Goal: Transaction & Acquisition: Purchase product/service

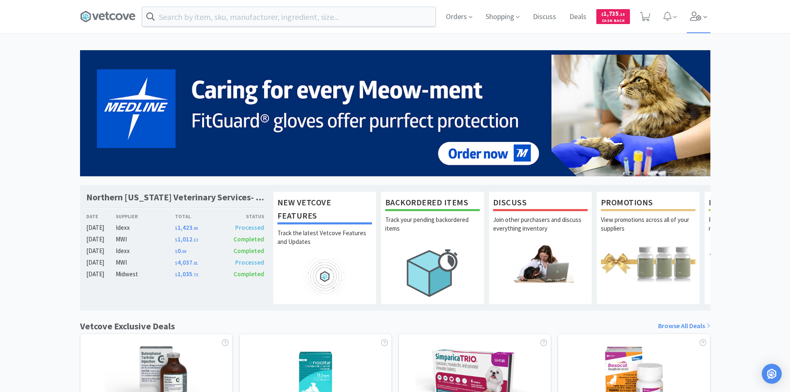
click at [694, 19] on icon at bounding box center [696, 16] width 12 height 9
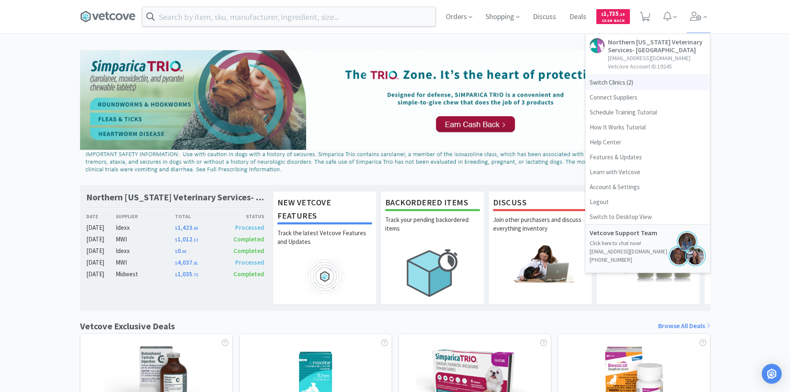
click at [635, 82] on span "Switch Clinics ( 2 )" at bounding box center [648, 82] width 124 height 15
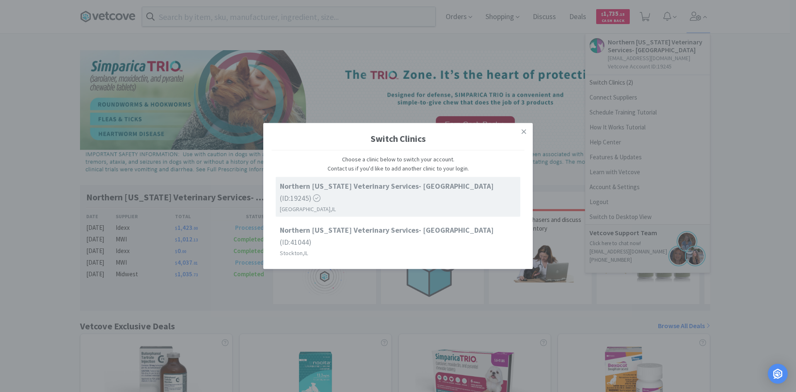
click at [440, 191] on strong "Northern [US_STATE] Veterinary Services- [GEOGRAPHIC_DATA]" at bounding box center [387, 186] width 214 height 10
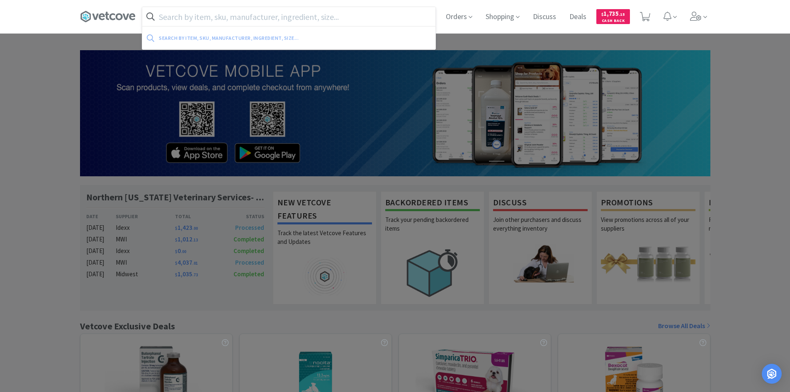
click at [204, 14] on input "text" at bounding box center [288, 16] width 293 height 19
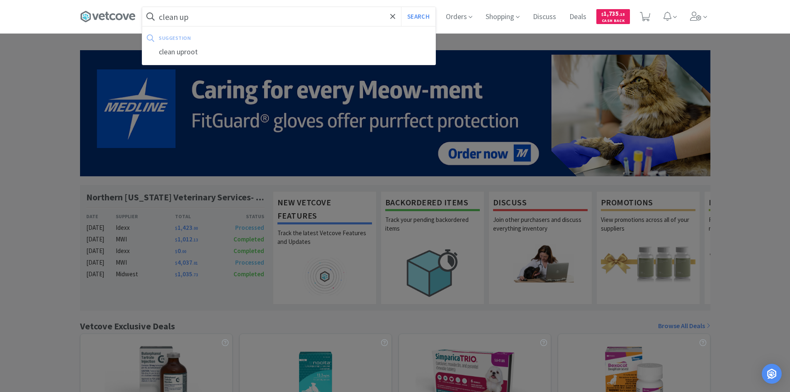
type input "clean up"
click at [401, 7] on button "Search" at bounding box center [418, 16] width 34 height 19
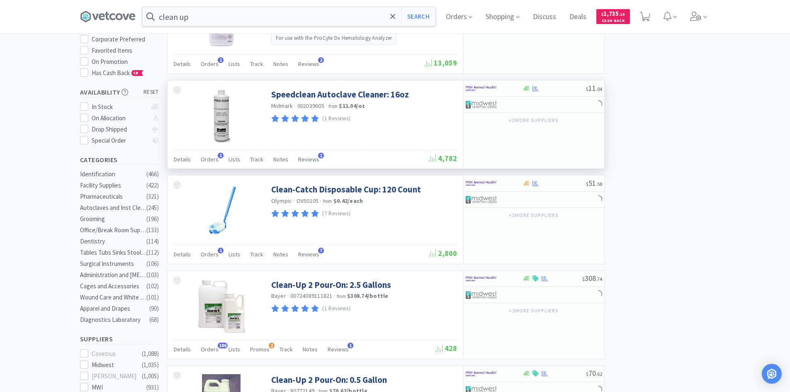
scroll to position [124, 0]
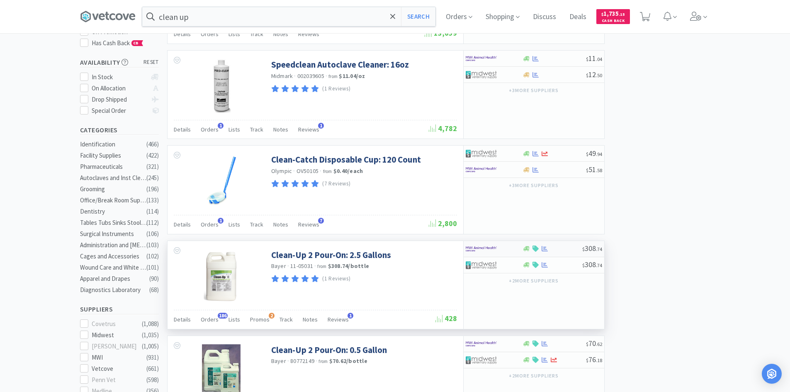
click at [509, 248] on div at bounding box center [489, 249] width 46 height 14
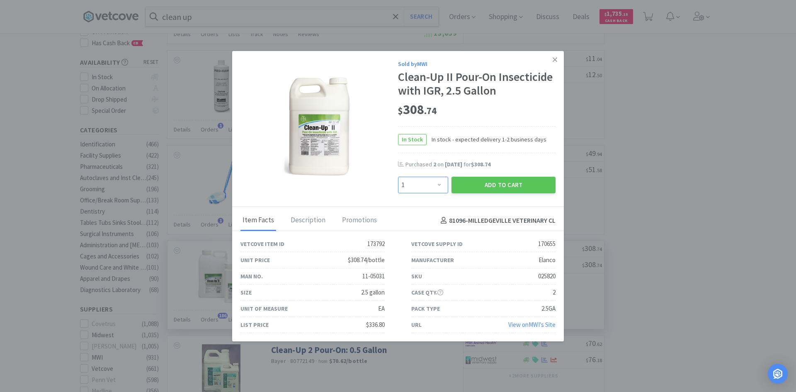
click at [436, 185] on select "Enter Quantity 1 2 3 4 5 6 7 8 9 10 11 12 13 14 15 16 17 18 19 20 Enter Quantity" at bounding box center [423, 185] width 50 height 17
select select "4"
click at [398, 177] on select "Enter Quantity 1 2 3 4 5 6 7 8 9 10 11 12 13 14 15 16 17 18 19 20 Enter Quantity" at bounding box center [423, 185] width 50 height 17
click at [502, 187] on button "Add to Cart" at bounding box center [504, 185] width 104 height 17
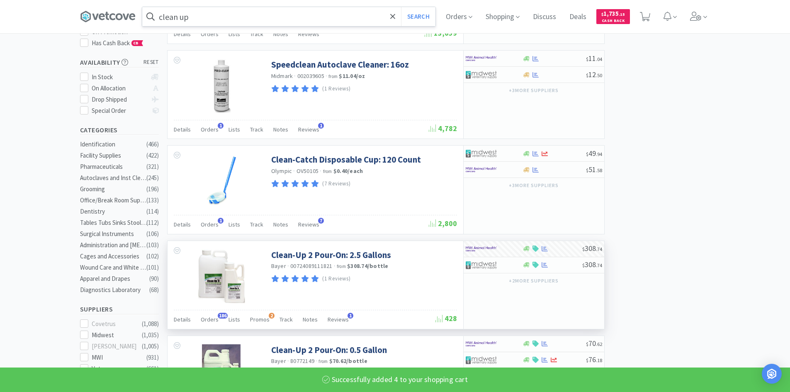
select select "4"
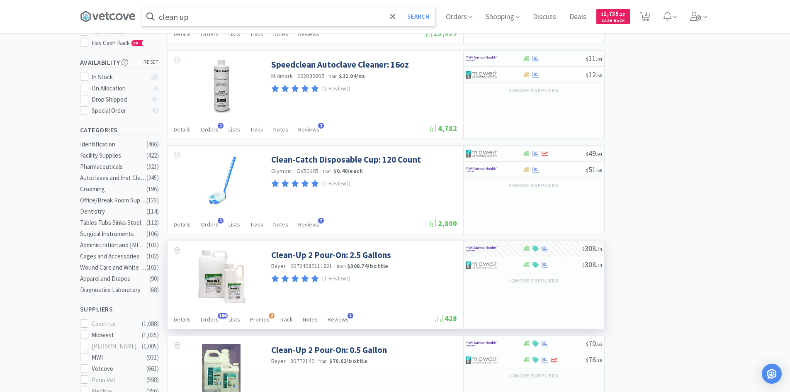
click at [219, 18] on input "clean up" at bounding box center [288, 16] width 293 height 19
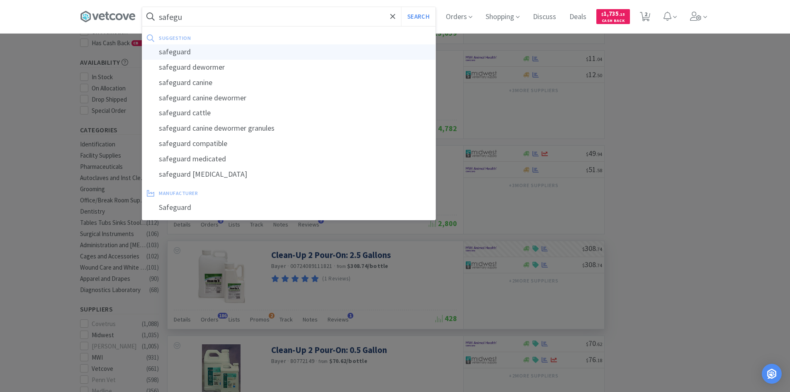
click at [180, 53] on div "safeguard" at bounding box center [288, 51] width 293 height 15
type input "safeguard"
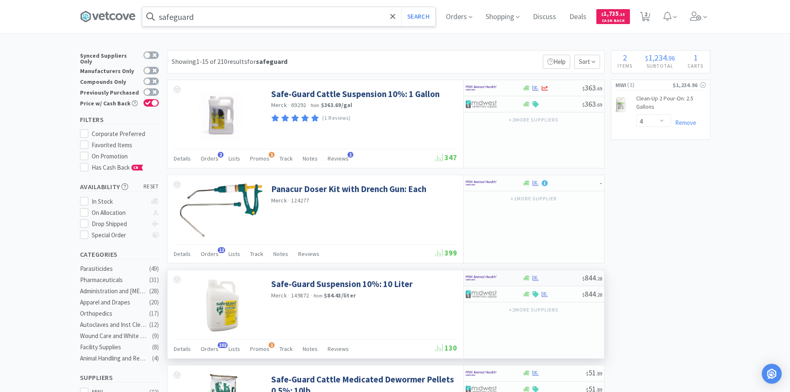
click at [511, 277] on div at bounding box center [494, 278] width 57 height 14
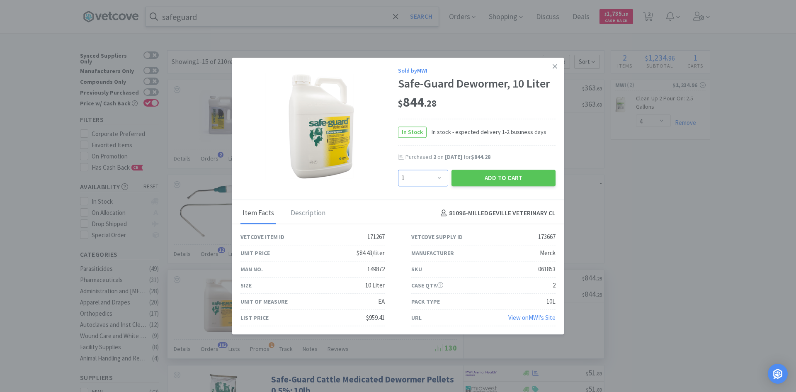
drag, startPoint x: 439, startPoint y: 175, endPoint x: 440, endPoint y: 165, distance: 10.4
click at [439, 175] on select "Enter Quantity 1 2 3 4 5 6 7 8 9 10 11 12 13 14 15 16 17 18 19 20 Enter Quantity" at bounding box center [423, 178] width 50 height 17
select select "4"
click at [398, 170] on select "Enter Quantity 1 2 3 4 5 6 7 8 9 10 11 12 13 14 15 16 17 18 19 20 Enter Quantity" at bounding box center [423, 178] width 50 height 17
click at [490, 178] on button "Add to Cart" at bounding box center [504, 178] width 104 height 17
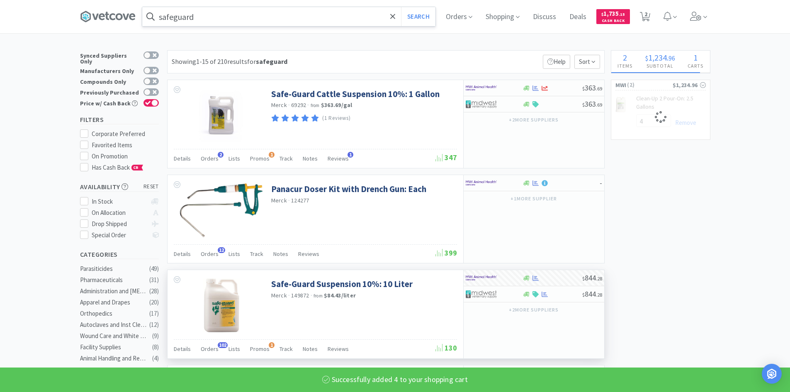
select select "4"
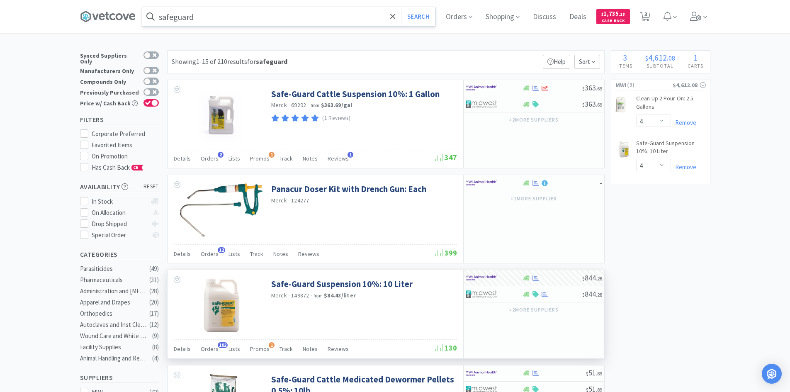
click at [223, 22] on input "safeguard" at bounding box center [288, 16] width 293 height 19
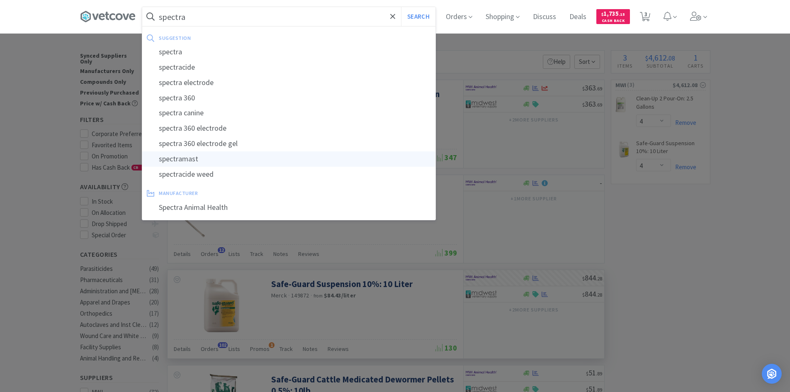
click at [198, 159] on div "spectramast" at bounding box center [288, 158] width 293 height 15
type input "spectramast"
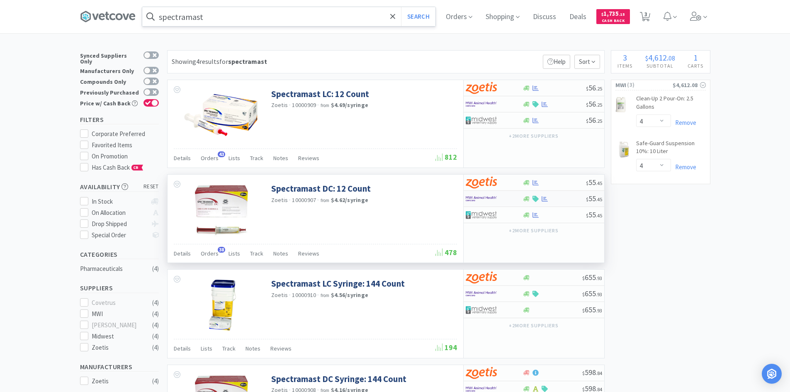
click at [507, 200] on div at bounding box center [489, 199] width 46 height 14
select select "1"
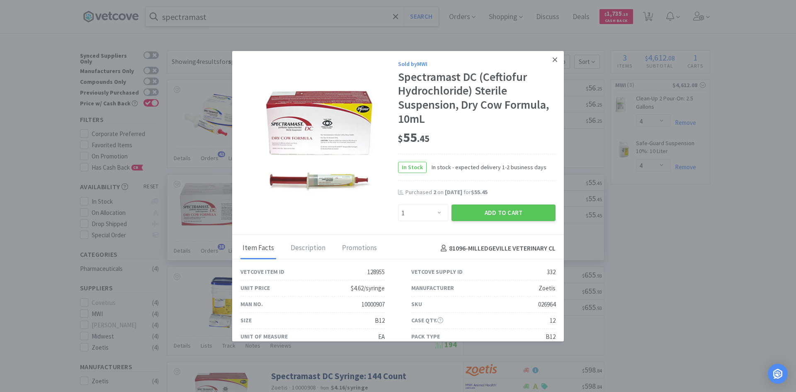
click at [553, 58] on icon at bounding box center [555, 59] width 5 height 5
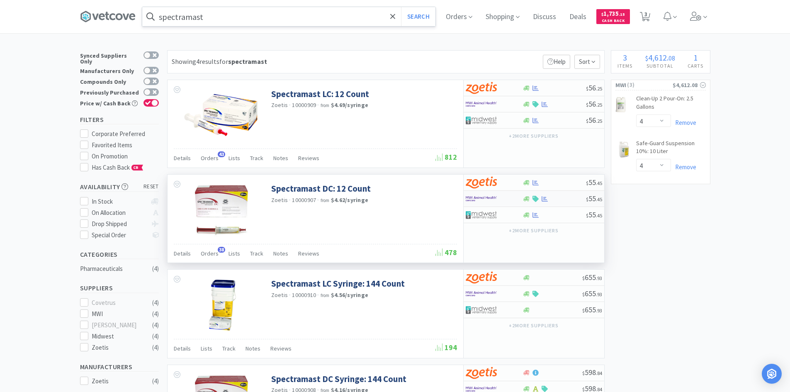
click at [503, 200] on div at bounding box center [489, 199] width 46 height 14
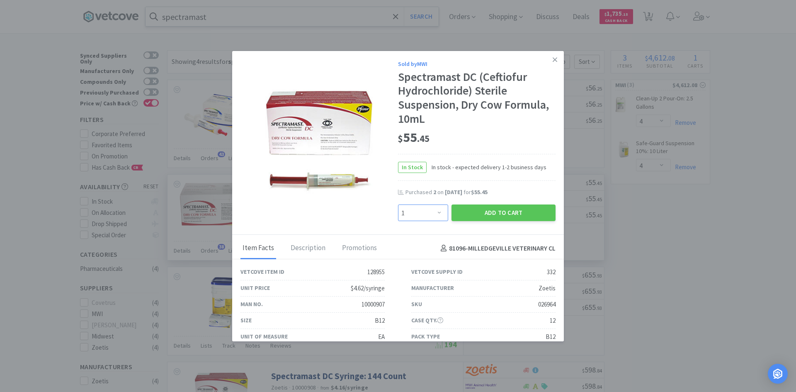
click at [435, 216] on select "Enter Quantity 1 2 3 4 5 6 7 8 9 10 11 12 13 14 15 16 17 18 19 20 Enter Quantity" at bounding box center [423, 212] width 50 height 17
select select "2"
click at [398, 204] on select "Enter Quantity 1 2 3 4 5 6 7 8 9 10 11 12 13 14 15 16 17 18 19 20 Enter Quantity" at bounding box center [423, 212] width 50 height 17
click at [492, 215] on button "Add to Cart" at bounding box center [504, 212] width 104 height 17
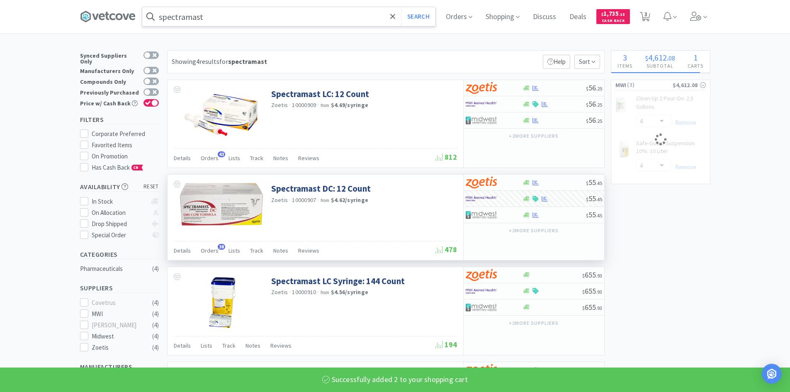
select select "2"
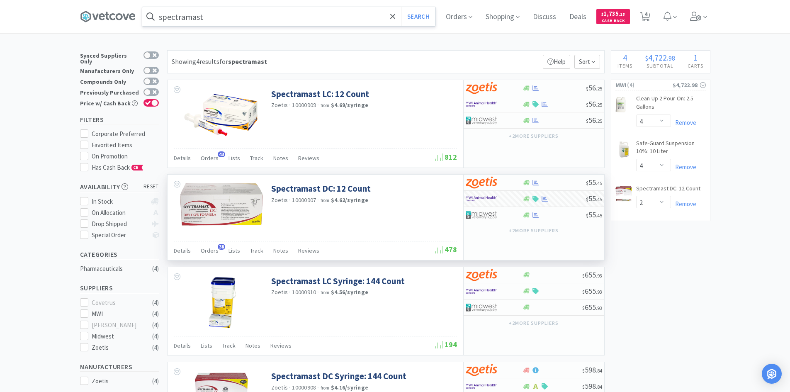
click at [262, 14] on input "spectramast" at bounding box center [288, 16] width 293 height 19
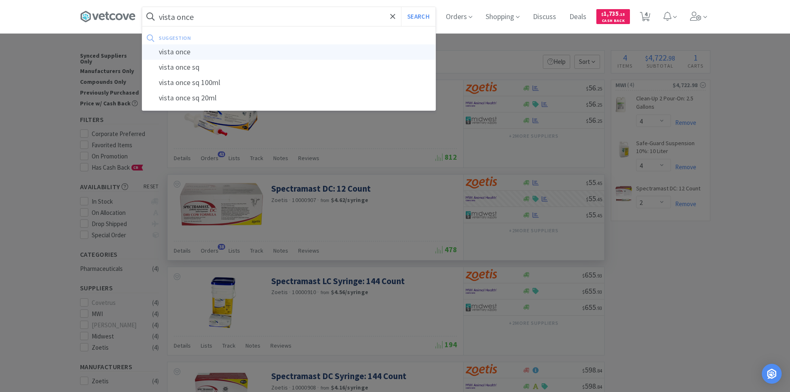
type input "vista once"
click at [187, 53] on div "vista once" at bounding box center [288, 51] width 293 height 15
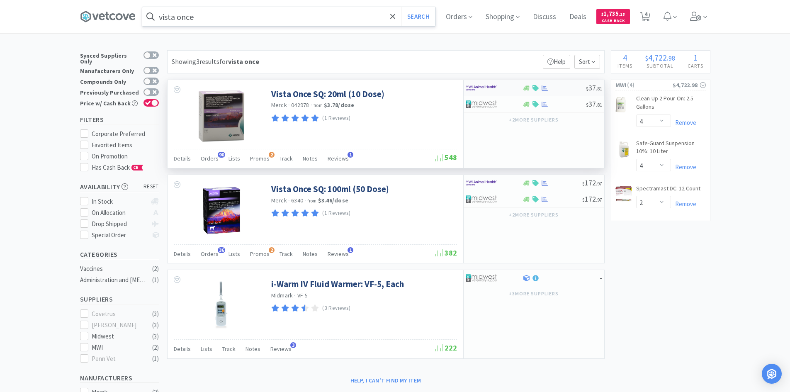
click at [472, 86] on img at bounding box center [481, 88] width 31 height 12
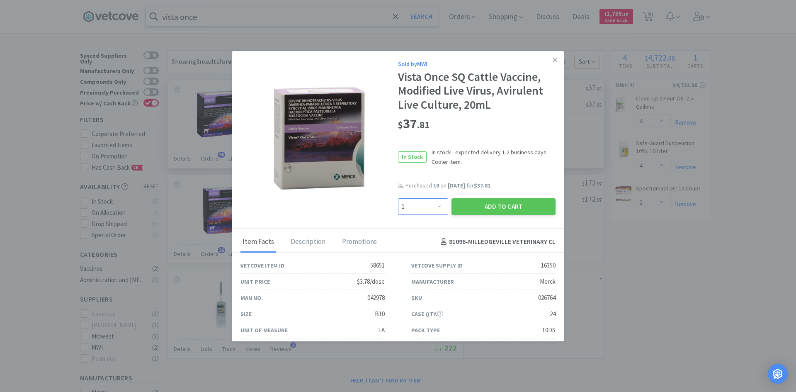
click at [435, 209] on select "Enter Quantity 1 2 3 4 5 6 7 8 9 10 11 12 13 14 15 16 17 18 19 20 Enter Quantity" at bounding box center [423, 206] width 50 height 17
select select "20"
click at [398, 198] on select "Enter Quantity 1 2 3 4 5 6 7 8 9 10 11 12 13 14 15 16 17 18 19 20 Enter Quantity" at bounding box center [423, 206] width 50 height 17
click at [488, 205] on button "Add to Cart" at bounding box center [504, 206] width 104 height 17
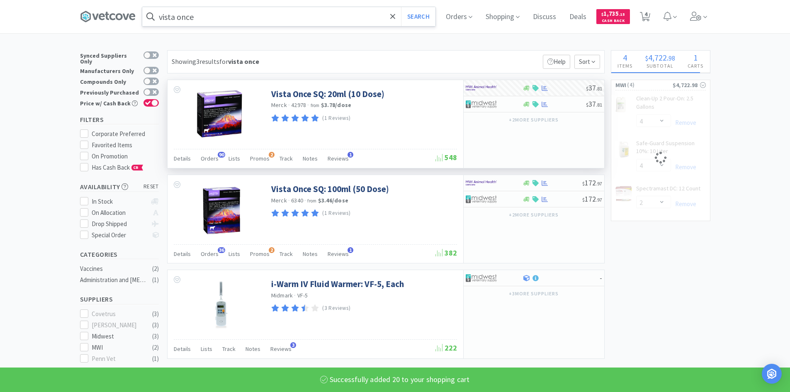
select select "20"
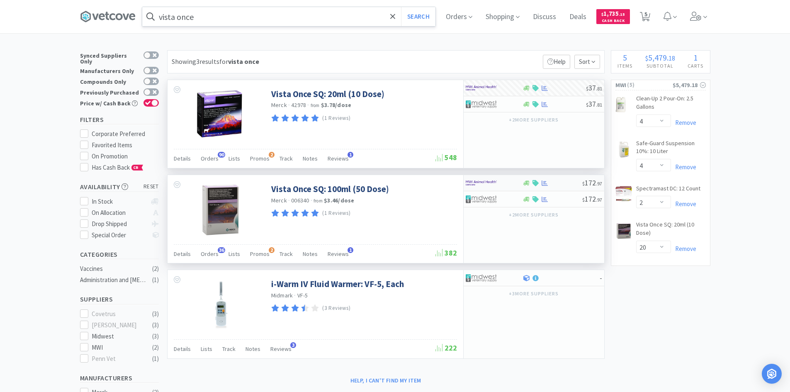
click at [498, 182] on div at bounding box center [489, 183] width 46 height 14
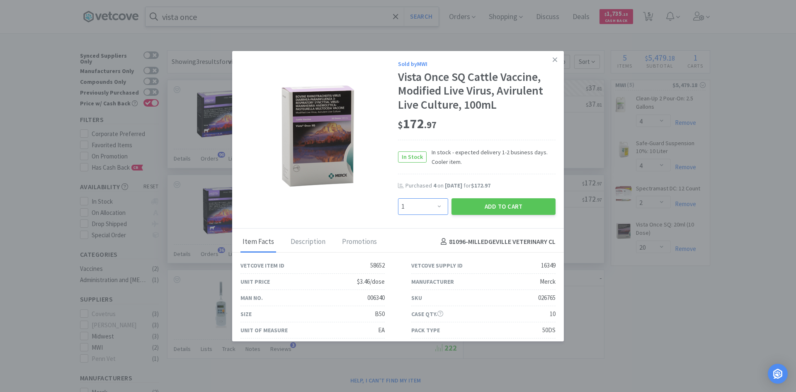
click at [435, 208] on select "Enter Quantity 1 2 3 4 5 6 7 8 9 10 11 12 13 14 15 16 17 18 19 20 Enter Quantity" at bounding box center [423, 206] width 50 height 17
select select "4"
click at [398, 198] on select "Enter Quantity 1 2 3 4 5 6 7 8 9 10 11 12 13 14 15 16 17 18 19 20 Enter Quantity" at bounding box center [423, 206] width 50 height 17
click at [511, 206] on button "Add to Cart" at bounding box center [504, 206] width 104 height 17
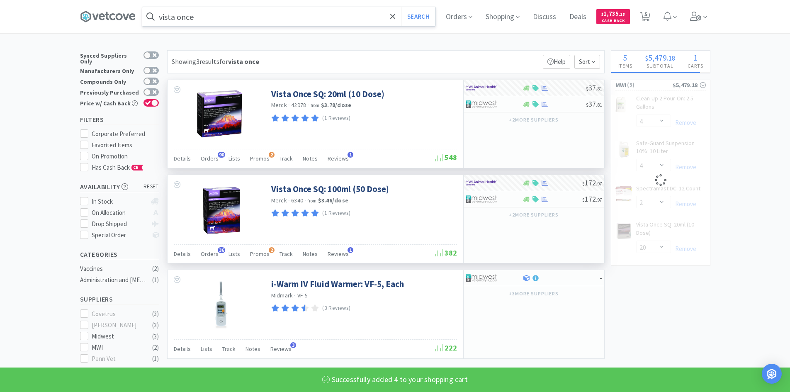
select select "4"
select select "20"
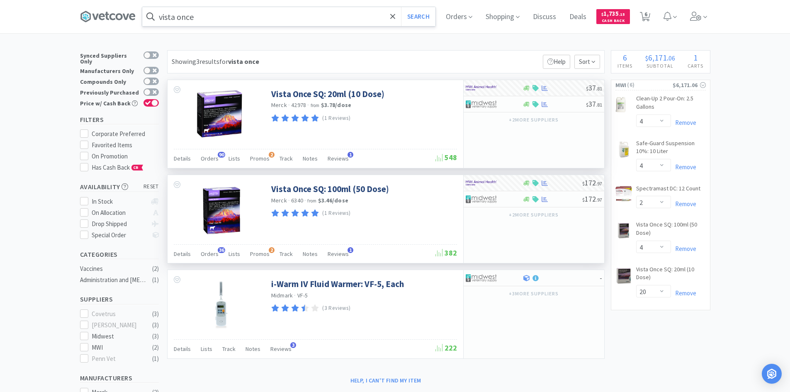
click at [208, 16] on input "vista once" at bounding box center [288, 16] width 293 height 19
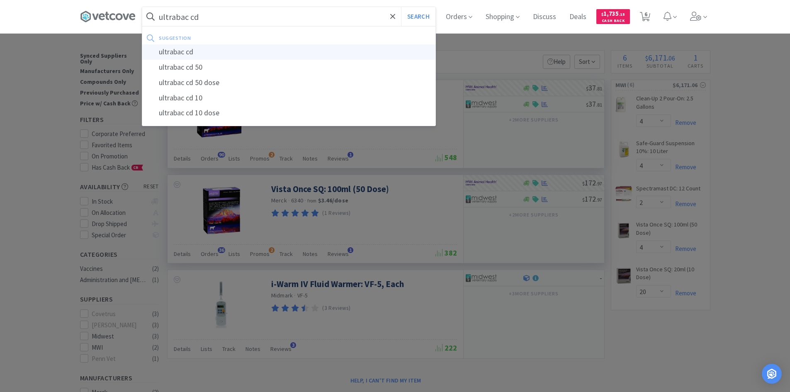
type input "ultrabac cd"
click at [197, 56] on div "ultrabac cd" at bounding box center [288, 51] width 293 height 15
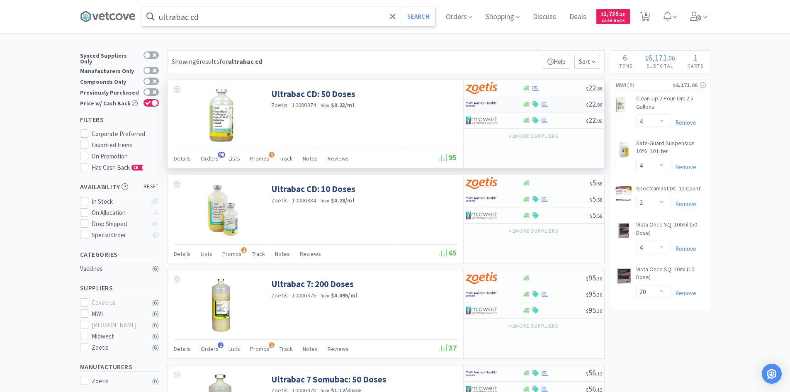
click at [503, 107] on div at bounding box center [489, 104] width 46 height 14
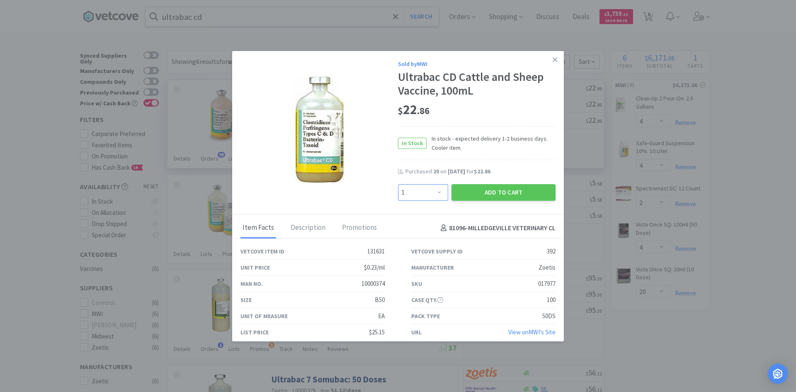
click at [434, 193] on select "Enter Quantity 1 2 3 4 5 6 7 8 9 10 11 12 13 14 15 16 17 18 19 20 Enter Quantity" at bounding box center [423, 192] width 50 height 17
select select "10"
click at [398, 184] on select "Enter Quantity 1 2 3 4 5 6 7 8 9 10 11 12 13 14 15 16 17 18 19 20 Enter Quantity" at bounding box center [423, 192] width 50 height 17
click at [487, 190] on button "Add to Cart" at bounding box center [504, 192] width 104 height 17
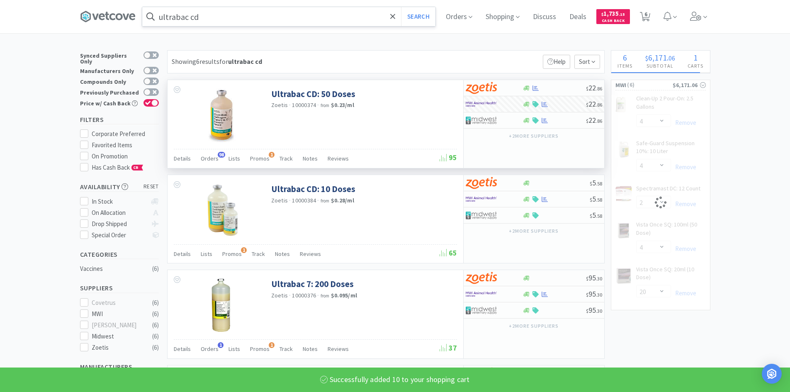
select select "10"
select select "4"
select select "20"
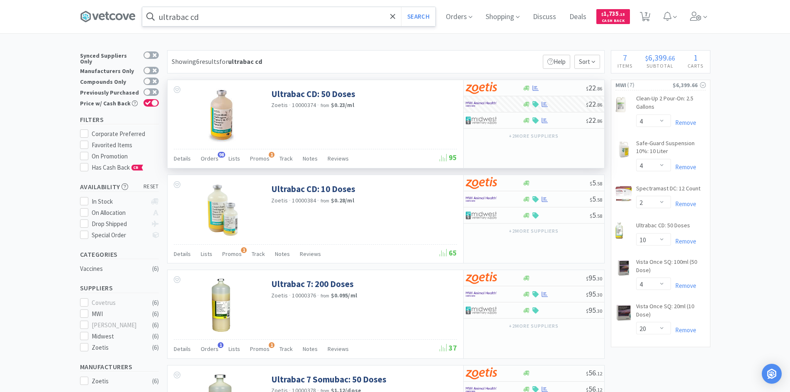
click at [233, 24] on input "ultrabac cd" at bounding box center [288, 16] width 293 height 19
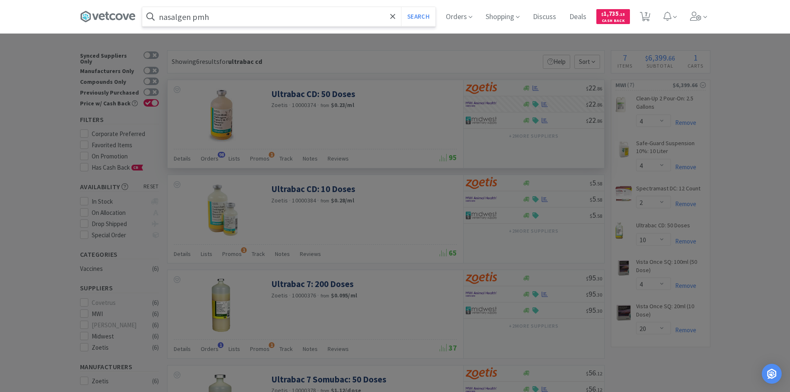
type input "nasalgen pmh"
click at [401, 7] on button "Search" at bounding box center [418, 16] width 34 height 19
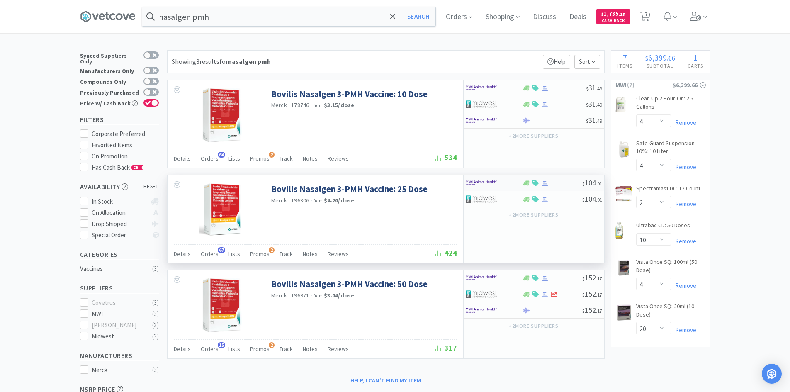
click at [506, 181] on div at bounding box center [489, 183] width 46 height 14
select select "1"
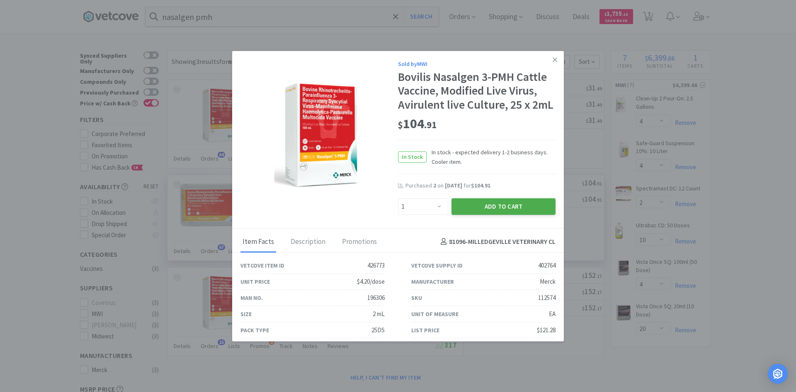
click at [490, 208] on button "Add to Cart" at bounding box center [504, 206] width 104 height 17
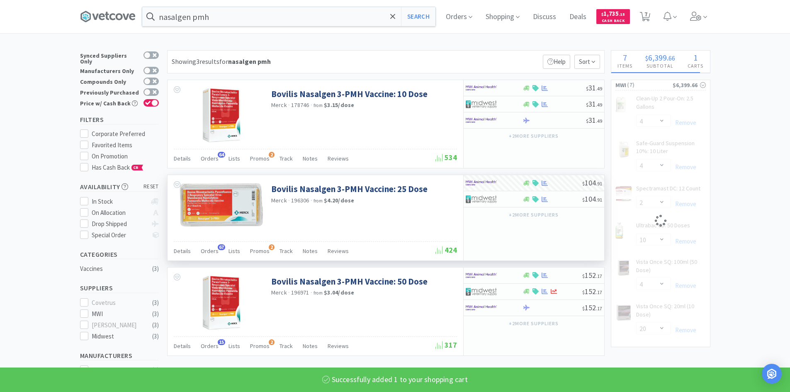
select select "1"
select select "4"
select select "2"
select select "10"
select select "4"
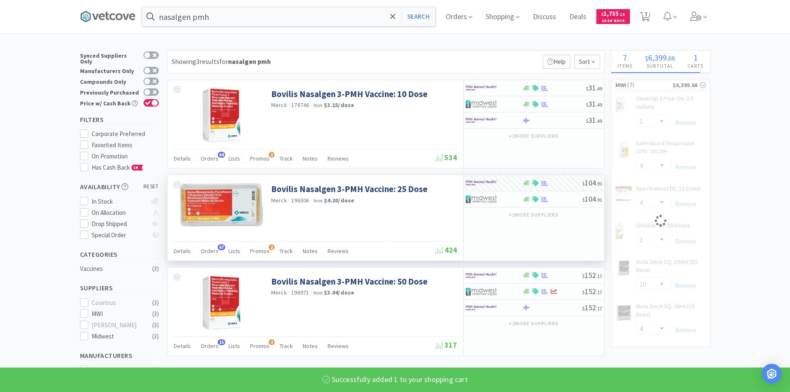
select select "20"
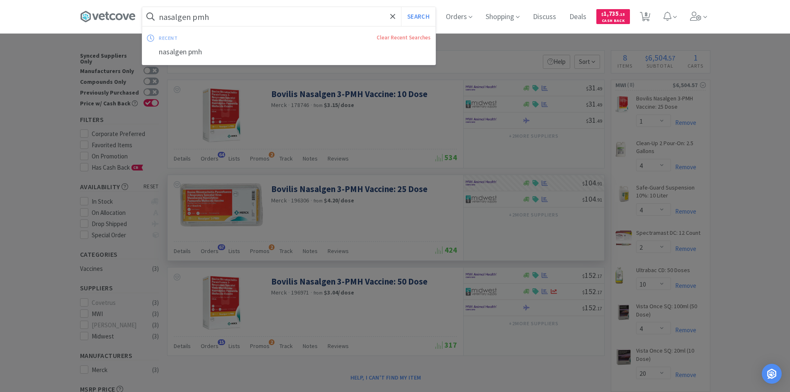
click at [246, 24] on input "nasalgen pmh" at bounding box center [288, 16] width 293 height 19
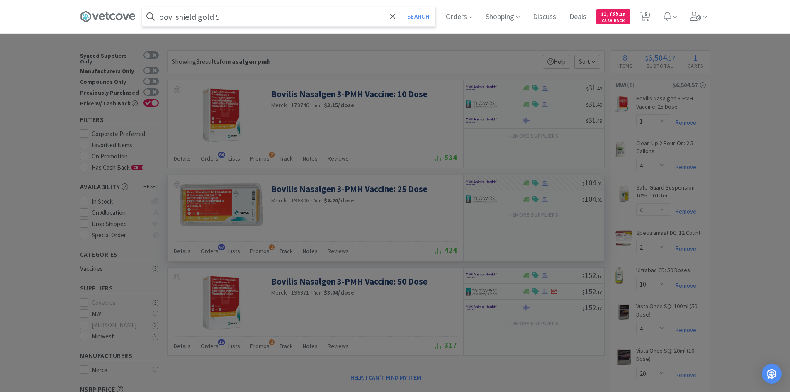
type input "bovi shield gold 5"
click at [401, 7] on button "Search" at bounding box center [418, 16] width 34 height 19
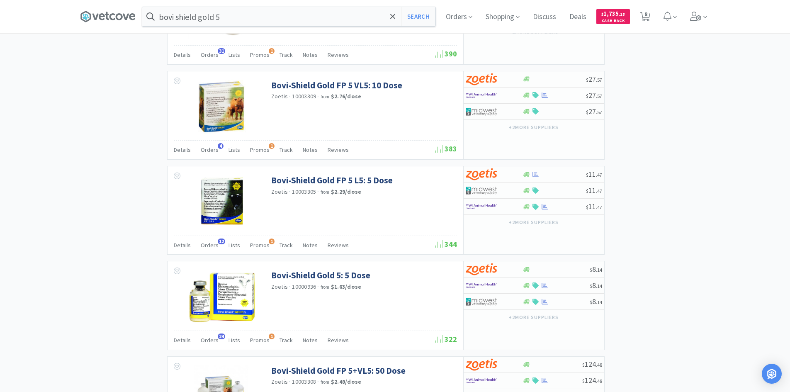
scroll to position [498, 0]
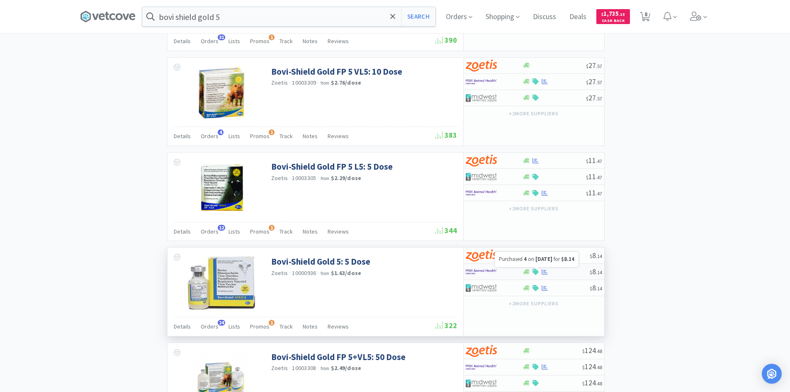
click at [545, 273] on icon at bounding box center [545, 272] width 6 height 6
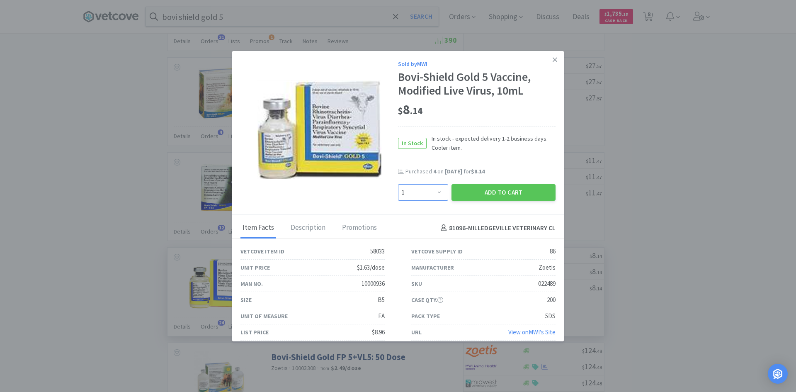
click at [435, 193] on select "Enter Quantity 1 2 3 4 5 6 7 8 9 10 11 12 13 14 15 16 17 18 19 20 Enter Quantity" at bounding box center [423, 192] width 50 height 17
select select "5"
click at [398, 184] on select "Enter Quantity 1 2 3 4 5 6 7 8 9 10 11 12 13 14 15 16 17 18 19 20 Enter Quantity" at bounding box center [423, 192] width 50 height 17
click at [488, 195] on button "Add to Cart" at bounding box center [504, 192] width 104 height 17
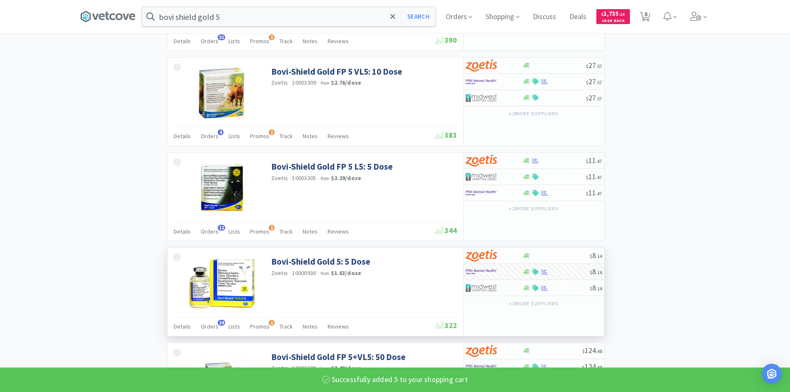
select select "5"
select select "1"
select select "4"
select select "2"
select select "10"
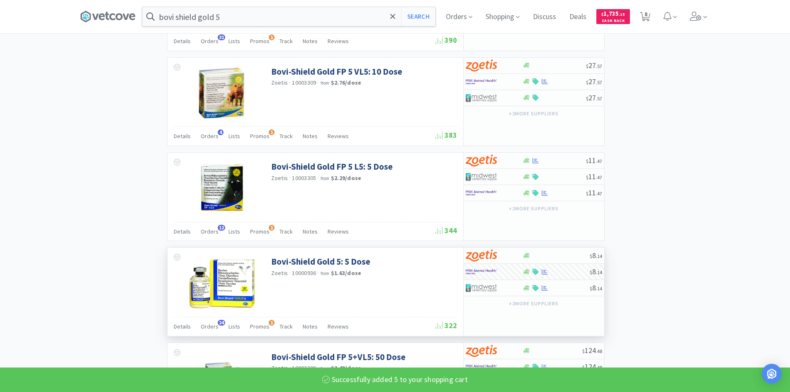
select select "4"
select select "20"
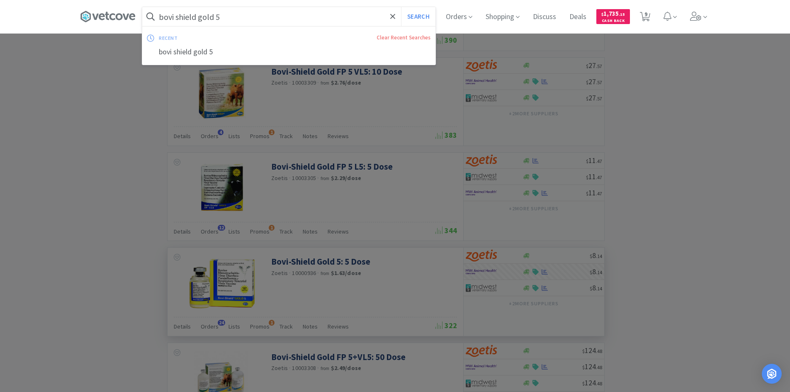
click at [243, 21] on input "bovi shield gold 5" at bounding box center [288, 16] width 293 height 19
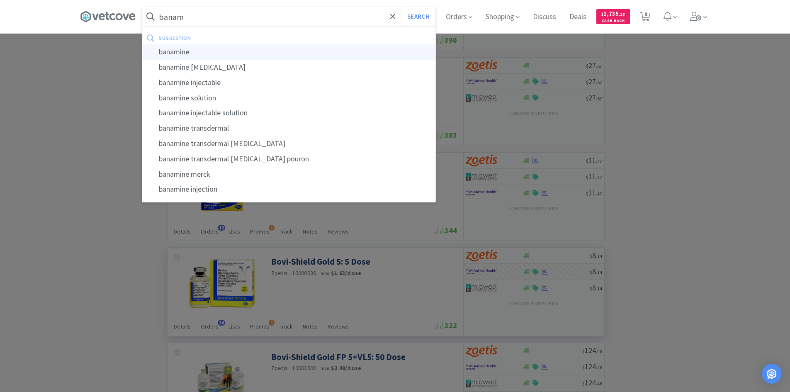
click at [168, 54] on div "banamine" at bounding box center [288, 51] width 293 height 15
type input "banamine"
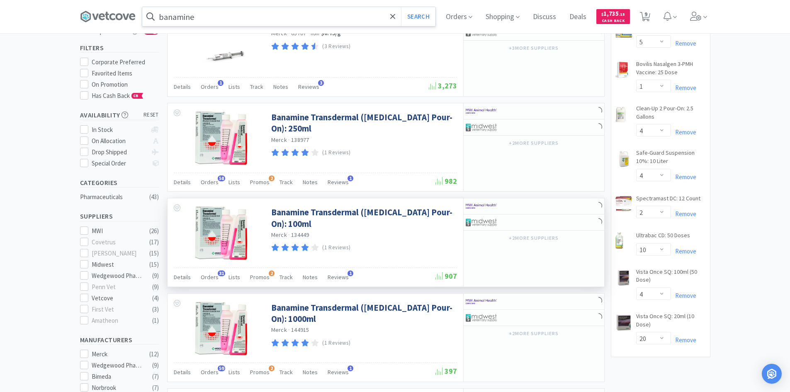
scroll to position [83, 0]
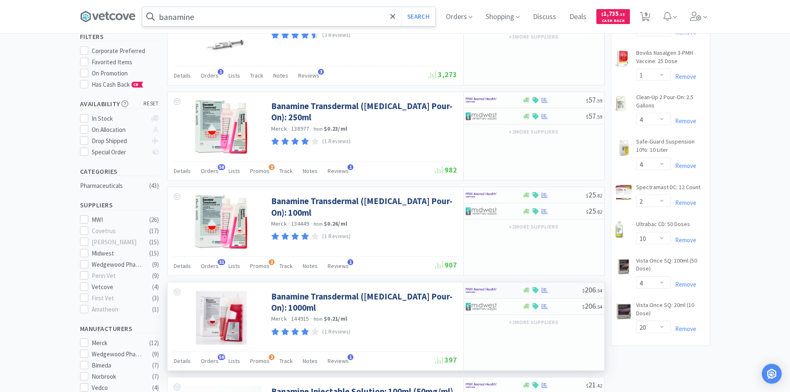
click at [510, 293] on div at bounding box center [489, 290] width 46 height 14
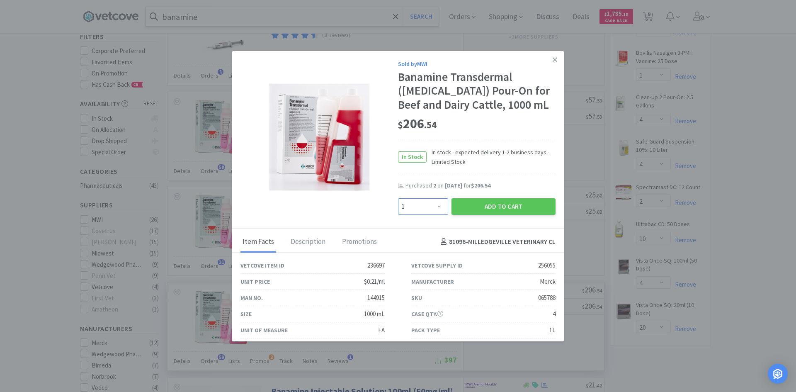
drag, startPoint x: 437, startPoint y: 208, endPoint x: 436, endPoint y: 202, distance: 5.9
click at [437, 208] on select "Enter Quantity 1 2 3 4 5 6 7 8 9 10 11 12 13 14 15 16 17 18 19 20 Enter Quantity" at bounding box center [423, 206] width 50 height 17
select select "2"
click at [398, 198] on select "Enter Quantity 1 2 3 4 5 6 7 8 9 10 11 12 13 14 15 16 17 18 19 20 Enter Quantity" at bounding box center [423, 206] width 50 height 17
click at [501, 206] on button "Add to Cart" at bounding box center [504, 206] width 104 height 17
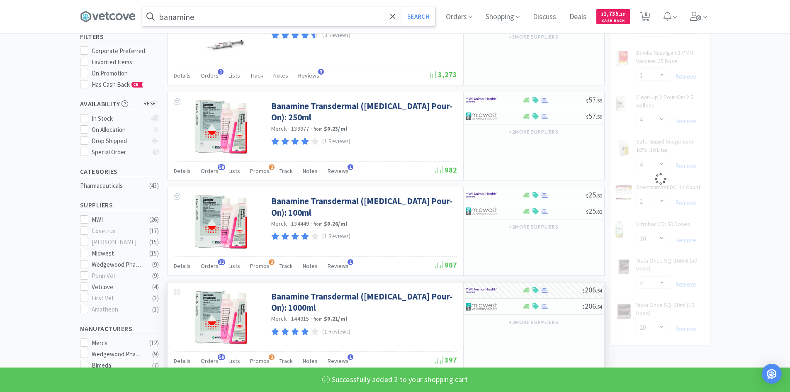
select select "2"
select select "5"
select select "1"
select select "4"
select select "2"
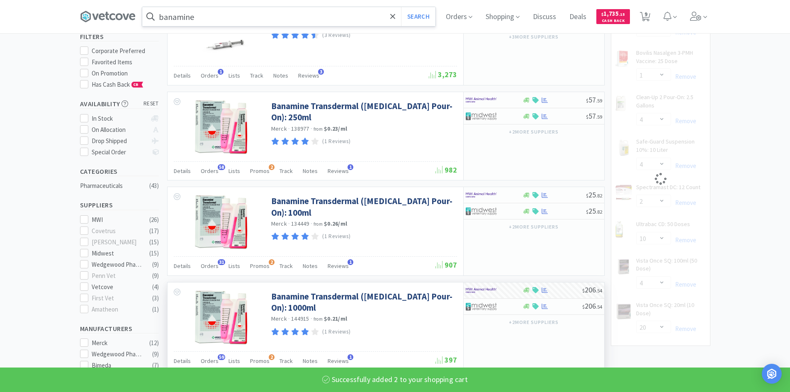
select select "10"
select select "4"
select select "20"
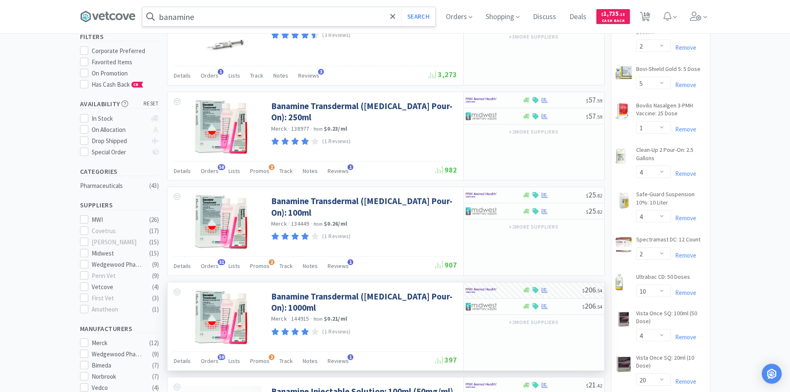
click at [243, 22] on input "banamine" at bounding box center [288, 16] width 293 height 19
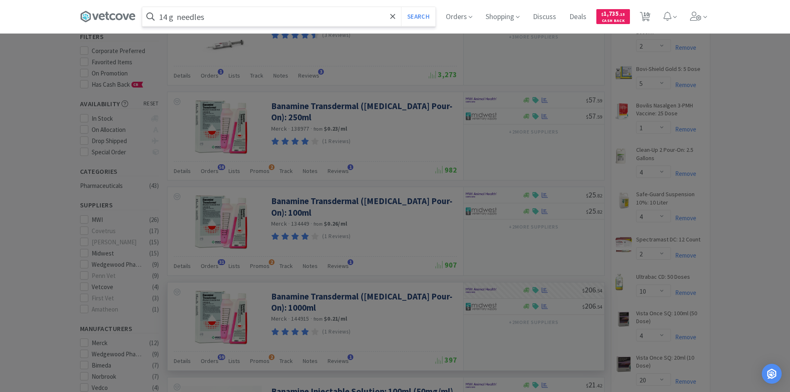
type input "14 g needles"
click at [401, 7] on button "Search" at bounding box center [418, 16] width 34 height 19
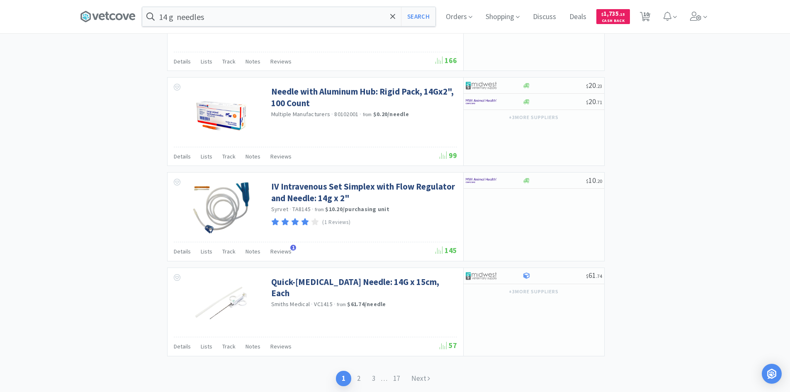
scroll to position [1171, 0]
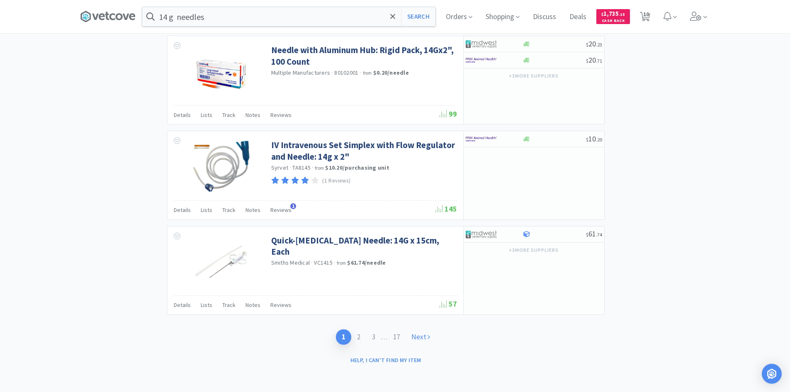
click at [423, 338] on link "Next" at bounding box center [421, 336] width 30 height 15
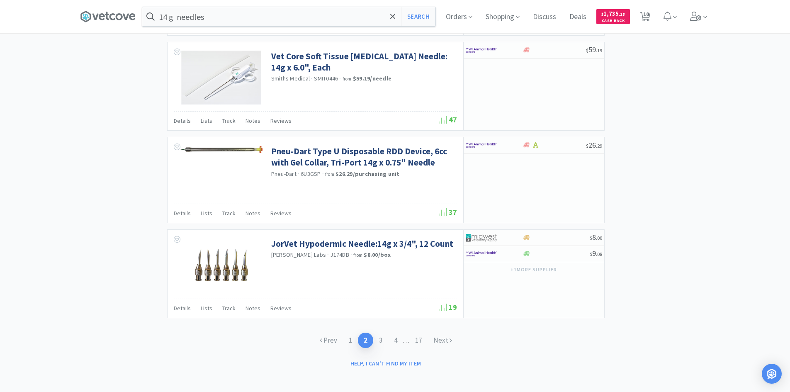
scroll to position [1158, 0]
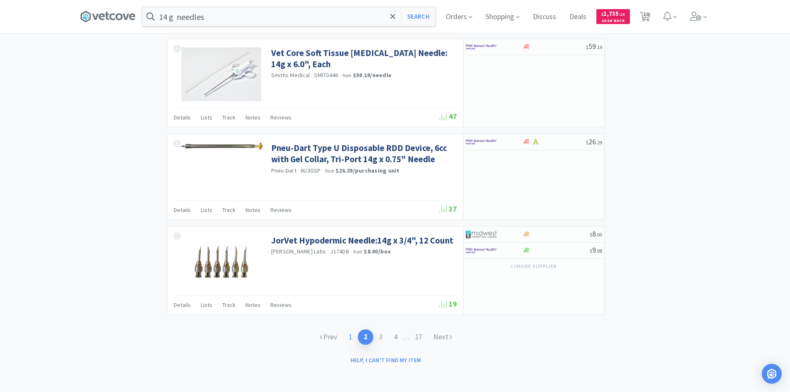
click at [349, 336] on link "1" at bounding box center [350, 336] width 15 height 15
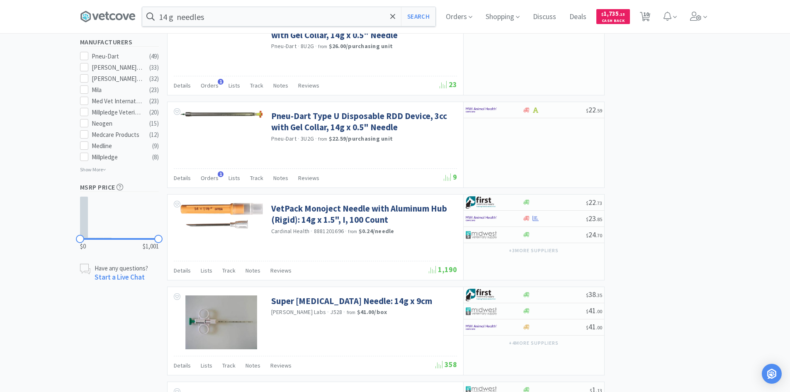
scroll to position [456, 0]
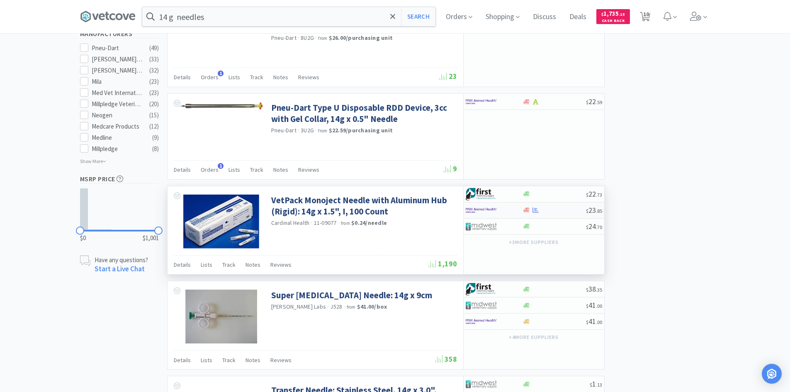
click at [514, 211] on div at bounding box center [494, 210] width 57 height 14
select select "1"
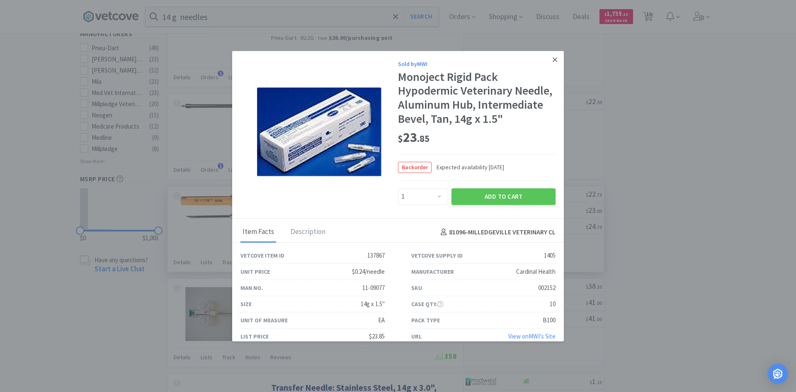
click at [552, 56] on link at bounding box center [555, 60] width 15 height 18
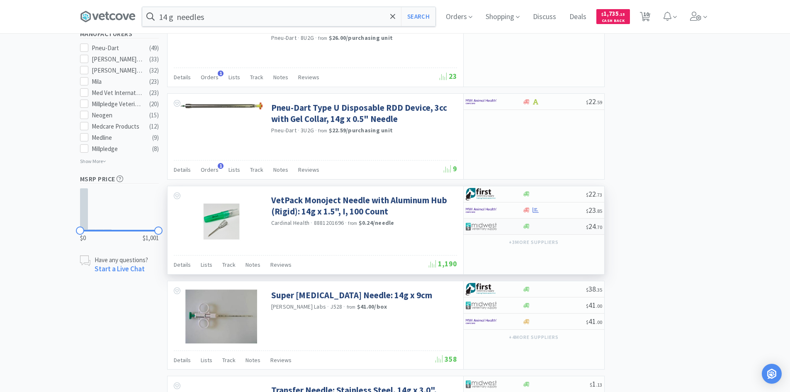
click at [495, 225] on img at bounding box center [481, 226] width 31 height 12
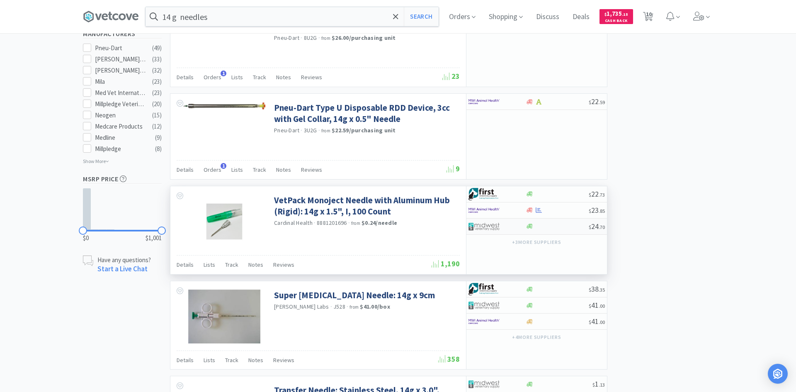
select select "1"
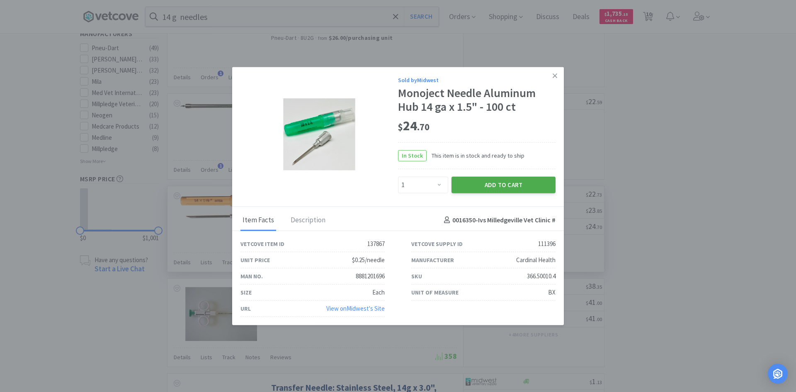
click at [494, 187] on button "Add to Cart" at bounding box center [504, 184] width 104 height 17
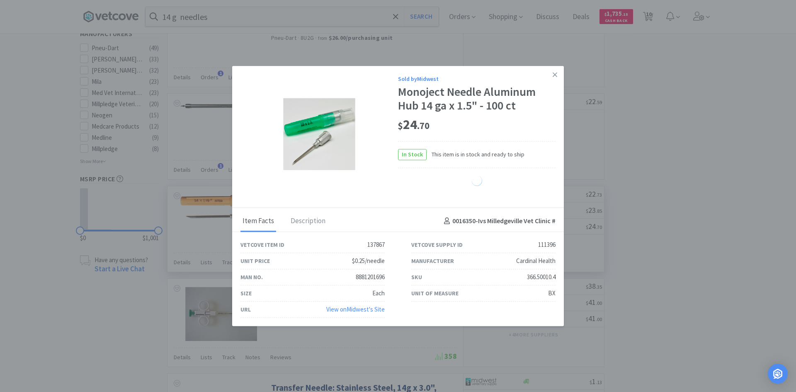
select select "1"
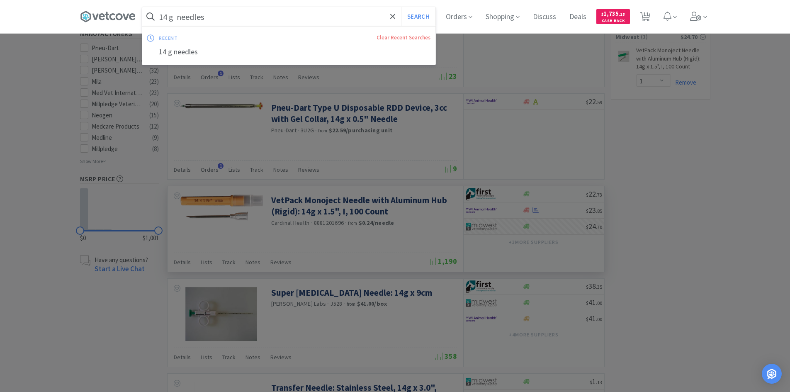
click at [170, 17] on input "14 g needles" at bounding box center [288, 16] width 293 height 19
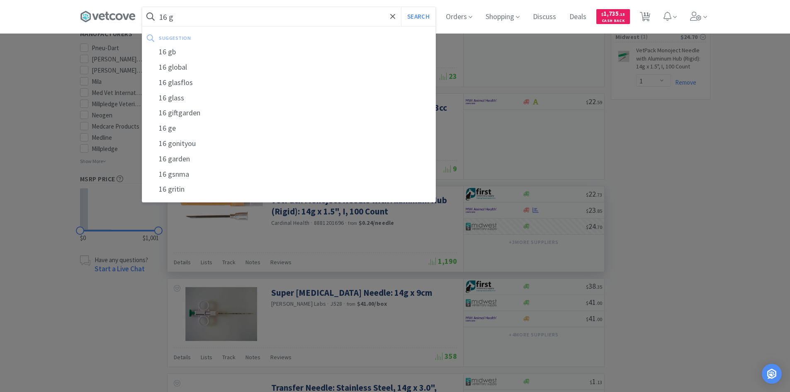
type input "16 g"
click at [401, 7] on button "Search" at bounding box center [418, 16] width 34 height 19
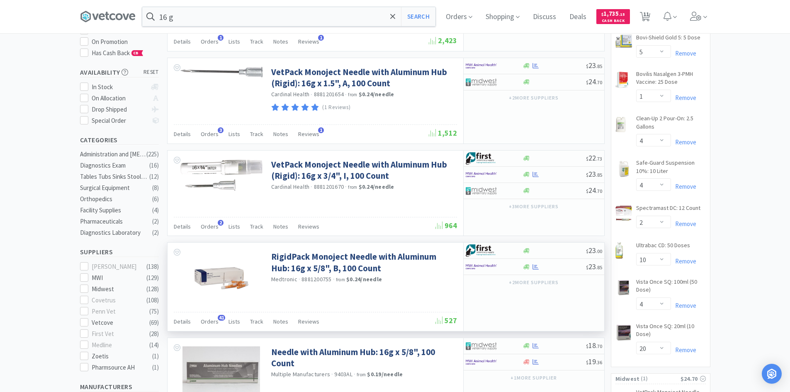
scroll to position [124, 0]
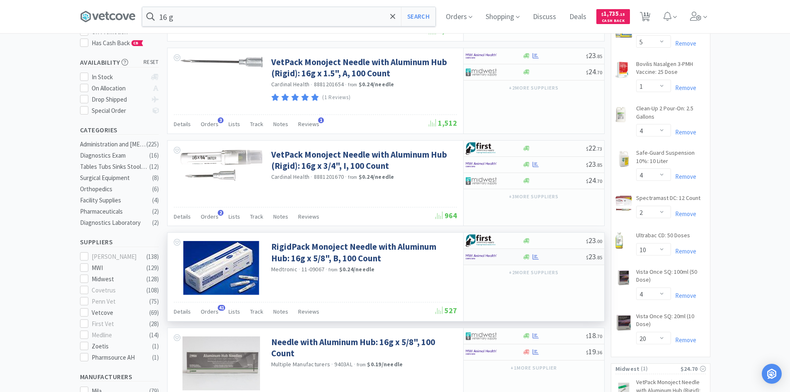
click at [516, 257] on div at bounding box center [494, 257] width 57 height 14
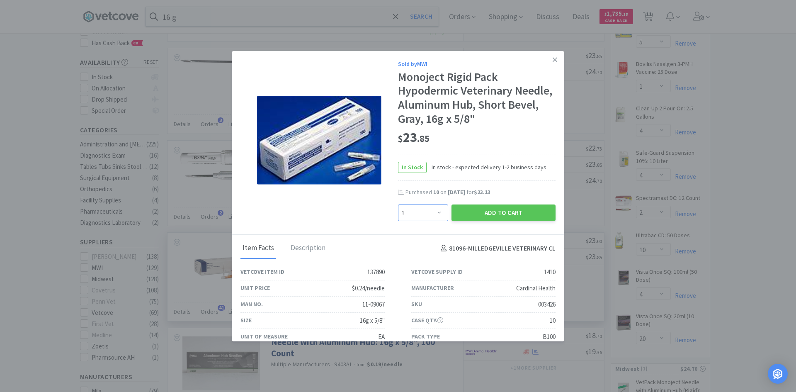
click at [436, 213] on select "Enter Quantity 1 2 3 4 5 6 7 8 9 10 11 12 13 14 15 16 17 18 19 20 Enter Quantity" at bounding box center [423, 212] width 50 height 17
select select "4"
click at [398, 204] on select "Enter Quantity 1 2 3 4 5 6 7 8 9 10 11 12 13 14 15 16 17 18 19 20 Enter Quantity" at bounding box center [423, 212] width 50 height 17
click at [492, 212] on button "Add to Cart" at bounding box center [504, 212] width 104 height 17
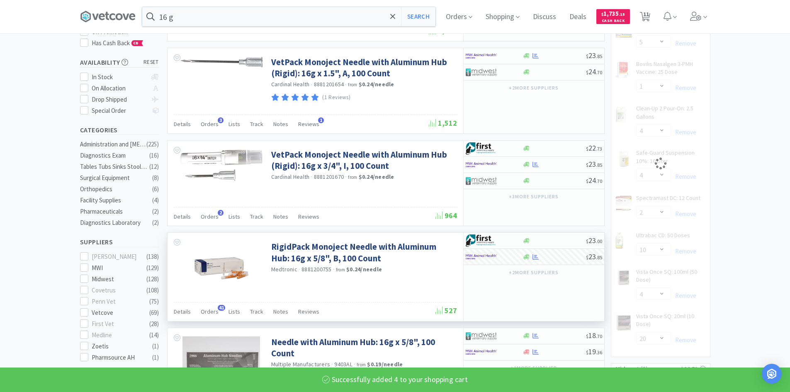
select select "4"
select select "2"
select select "10"
select select "4"
select select "20"
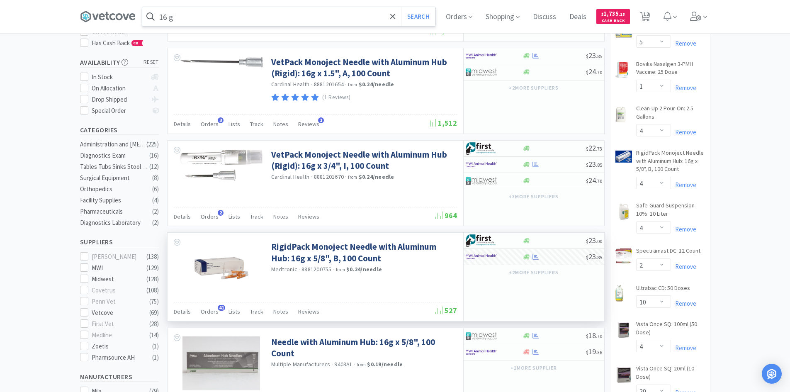
click at [185, 22] on input "16 g" at bounding box center [288, 16] width 293 height 19
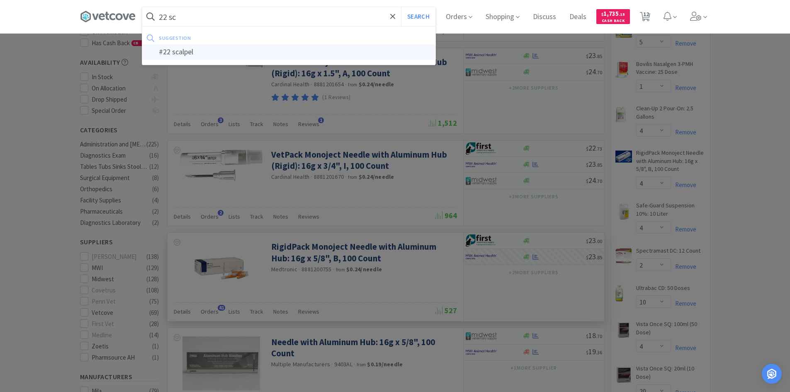
click at [196, 52] on div "#22 scalpel" at bounding box center [288, 51] width 293 height 15
type input "#22 scalpel"
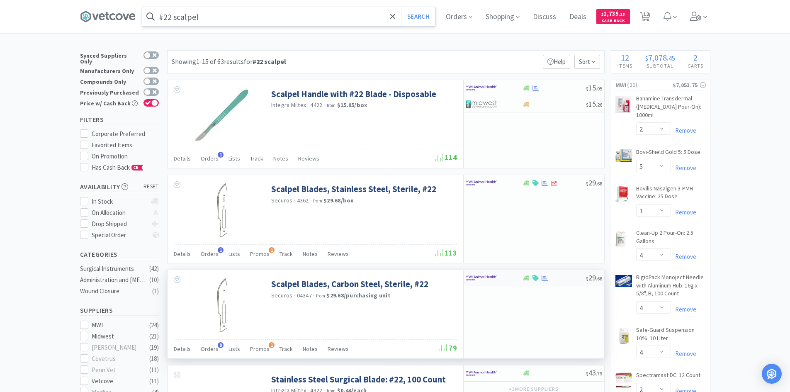
click at [553, 280] on div at bounding box center [554, 278] width 63 height 6
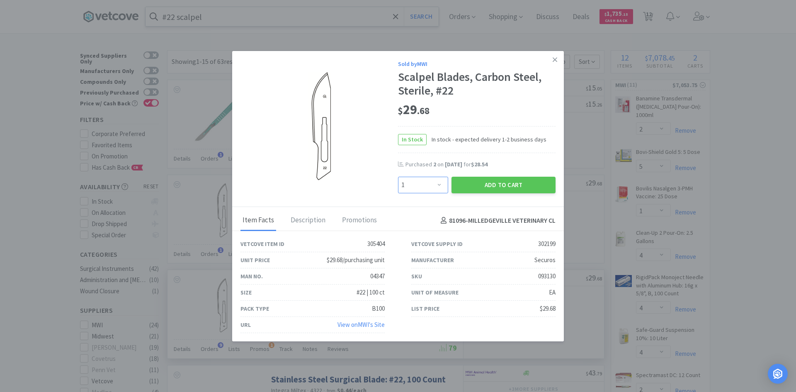
drag, startPoint x: 436, startPoint y: 188, endPoint x: 424, endPoint y: 181, distance: 13.9
click at [436, 188] on select "Enter Quantity 1 2 3 4 5 6 7 8 9 10 11 12 13 14 15 16 17 18 19 20 Enter Quantity" at bounding box center [423, 185] width 50 height 17
select select "4"
click at [398, 177] on select "Enter Quantity 1 2 3 4 5 6 7 8 9 10 11 12 13 14 15 16 17 18 19 20 Enter Quantity" at bounding box center [423, 185] width 50 height 17
click at [471, 184] on button "Add to Cart" at bounding box center [504, 185] width 104 height 17
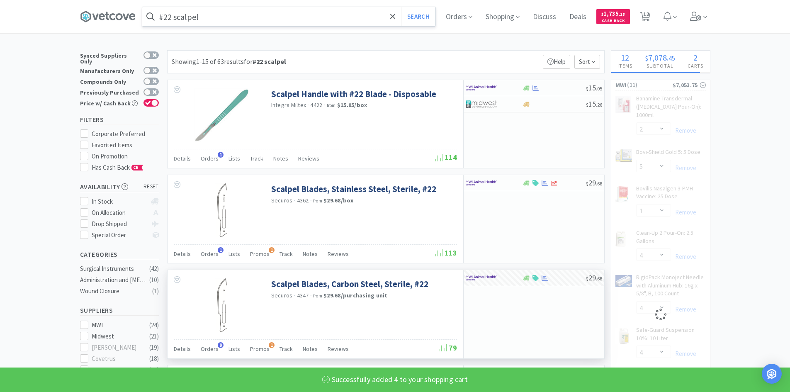
select select "4"
select select "2"
select select "10"
select select "4"
select select "20"
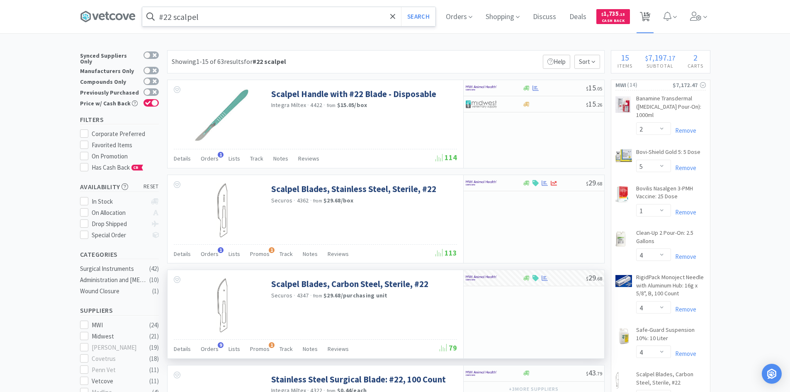
click at [649, 19] on span "15" at bounding box center [646, 14] width 6 height 33
select select "2"
select select "5"
select select "1"
select select "4"
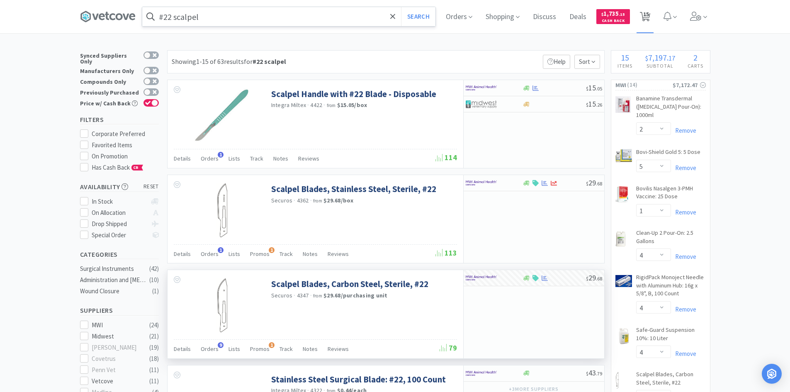
select select "4"
select select "2"
select select "10"
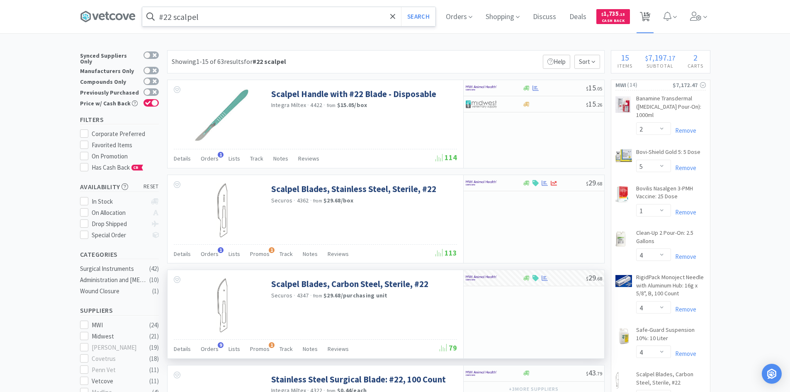
select select "4"
select select "20"
select select "1"
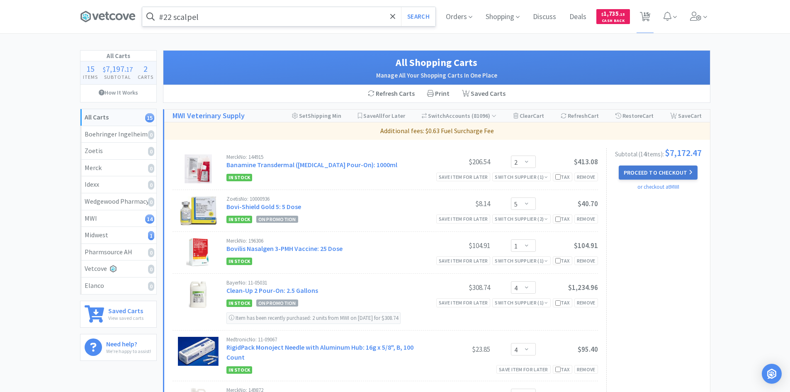
click at [669, 174] on button "Proceed to Checkout" at bounding box center [658, 172] width 79 height 14
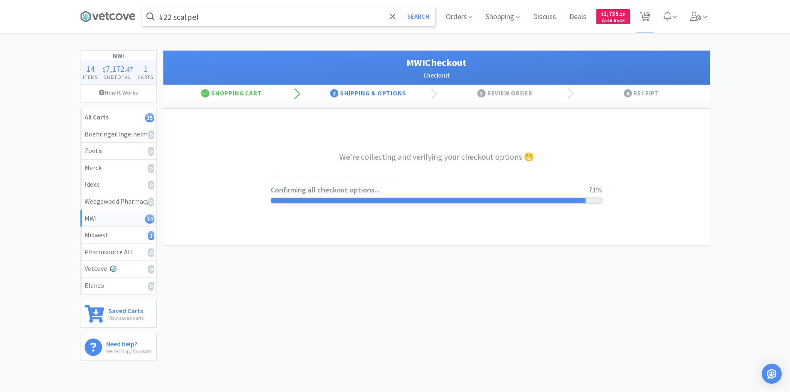
select select "STD_"
select select "SPS"
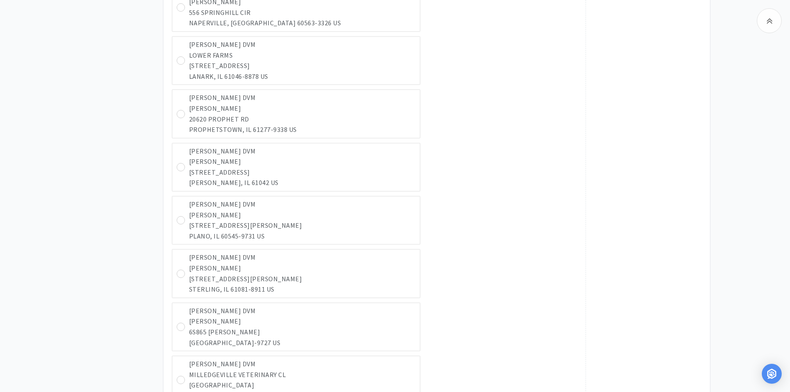
scroll to position [2571, 0]
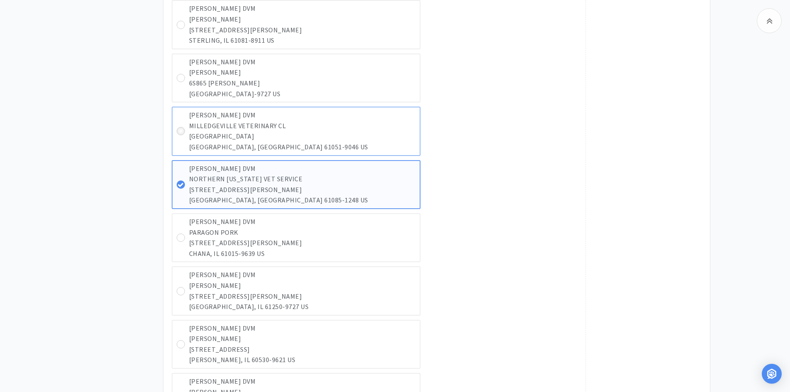
click at [181, 130] on icon at bounding box center [181, 131] width 6 height 6
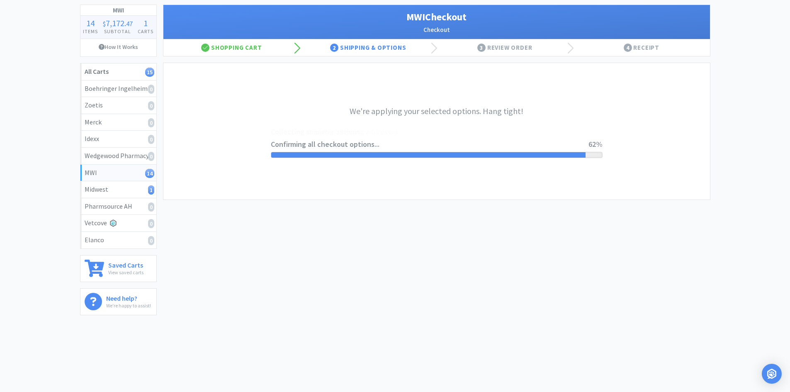
select select "STD_"
select select "FDX"
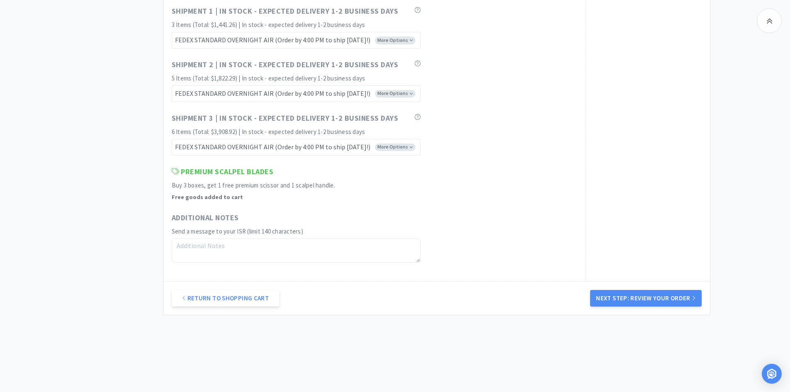
scroll to position [4212, 0]
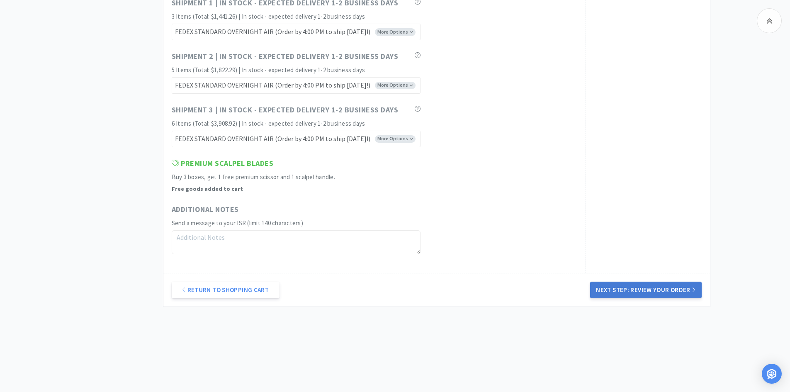
click at [654, 290] on button "Next Step: Review Your Order" at bounding box center [645, 290] width 111 height 17
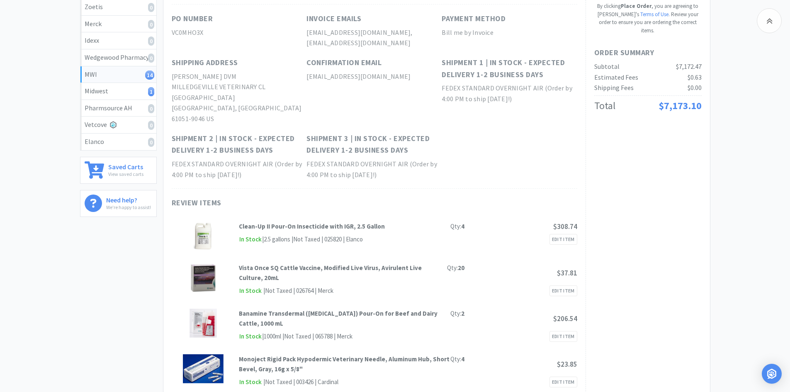
scroll to position [0, 0]
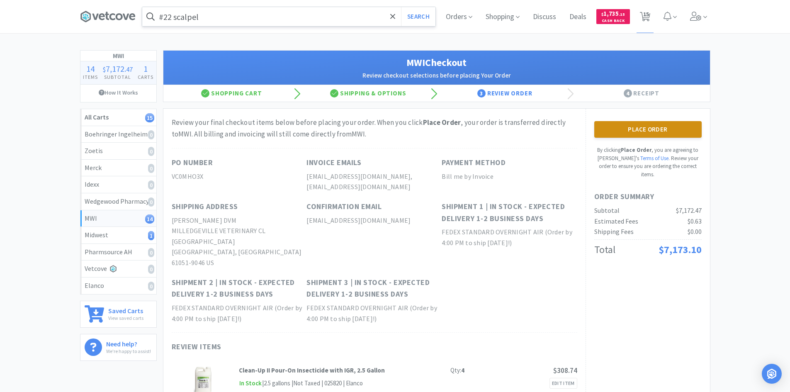
click at [652, 132] on button "Place Order" at bounding box center [647, 129] width 107 height 17
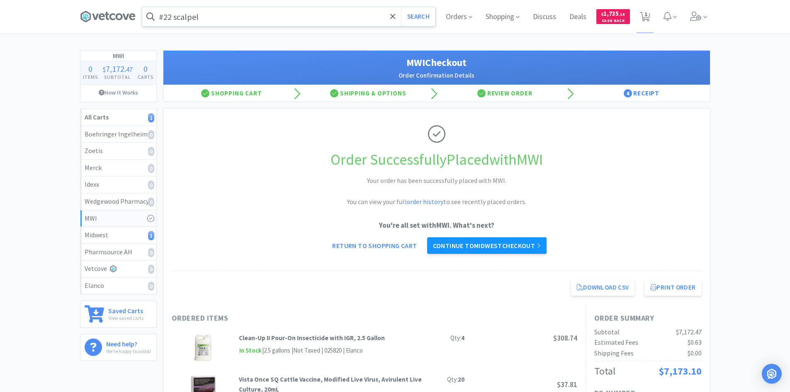
click at [488, 245] on link "Continue to Midwest checkout" at bounding box center [486, 245] width 119 height 17
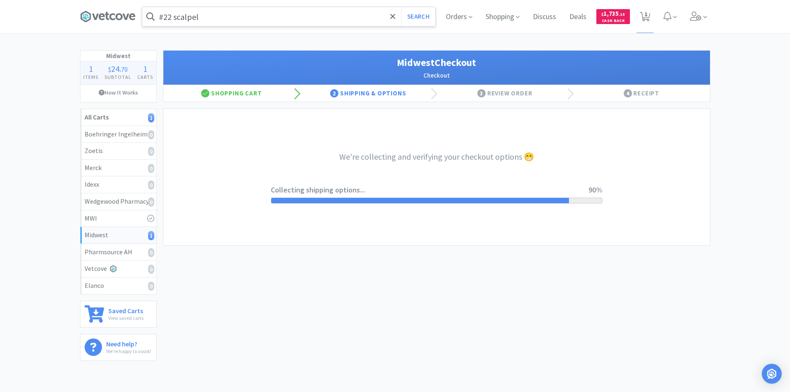
select select "3"
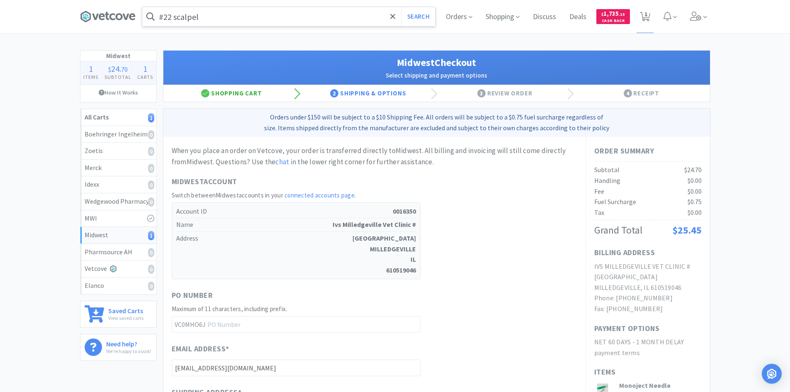
click at [241, 91] on div "Shopping Cart" at bounding box center [231, 93] width 137 height 17
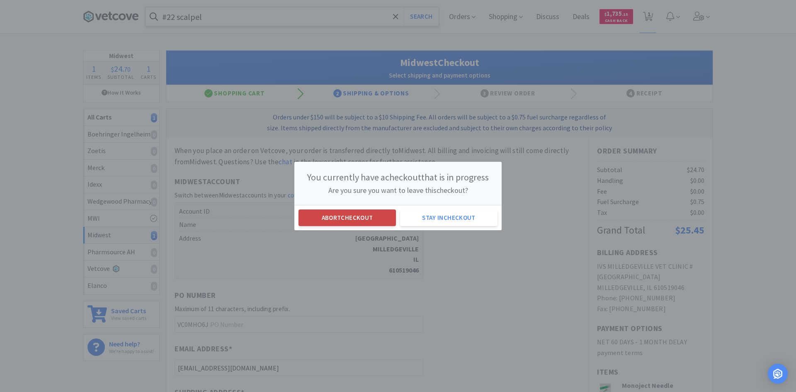
click at [366, 216] on button "Abort checkout" at bounding box center [347, 217] width 97 height 17
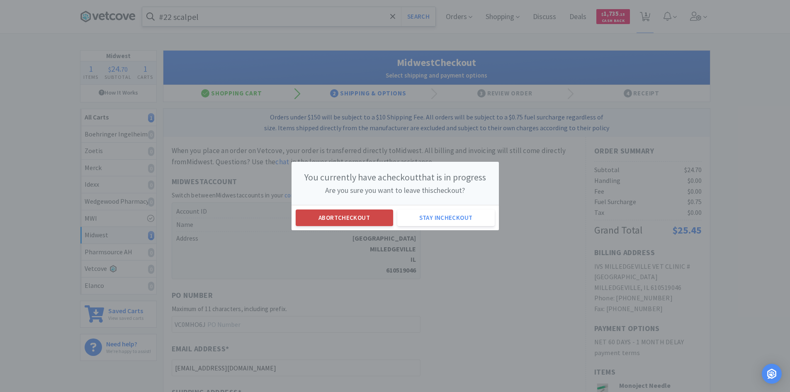
select select "1"
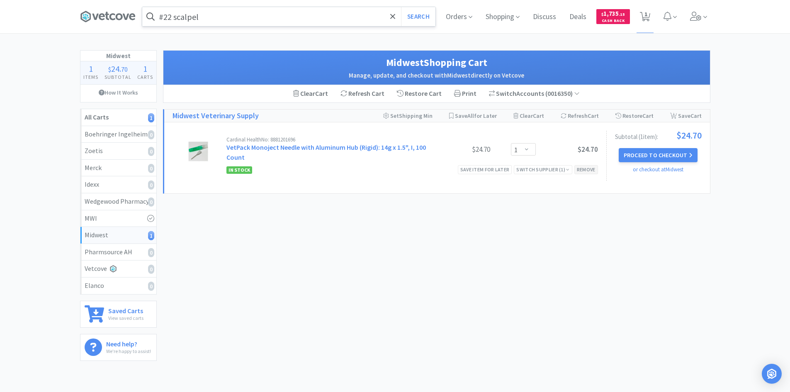
click at [592, 170] on div "Remove" at bounding box center [586, 169] width 24 height 9
